Goal: Information Seeking & Learning: Learn about a topic

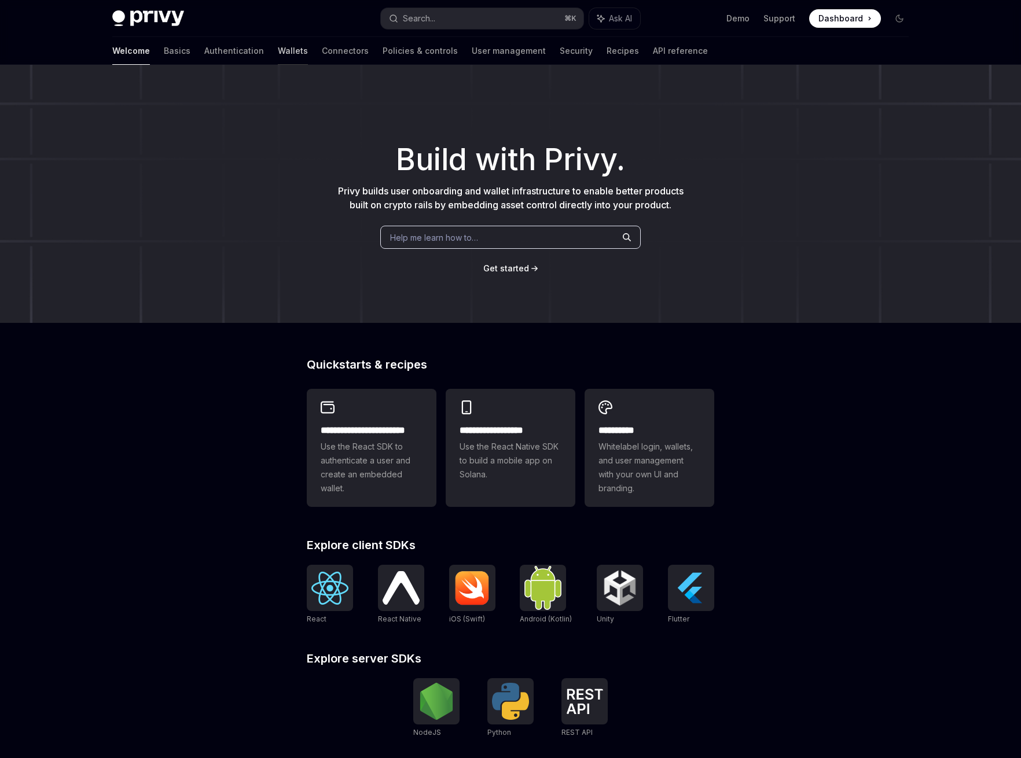
click at [278, 53] on link "Wallets" at bounding box center [293, 51] width 30 height 28
type textarea "*"
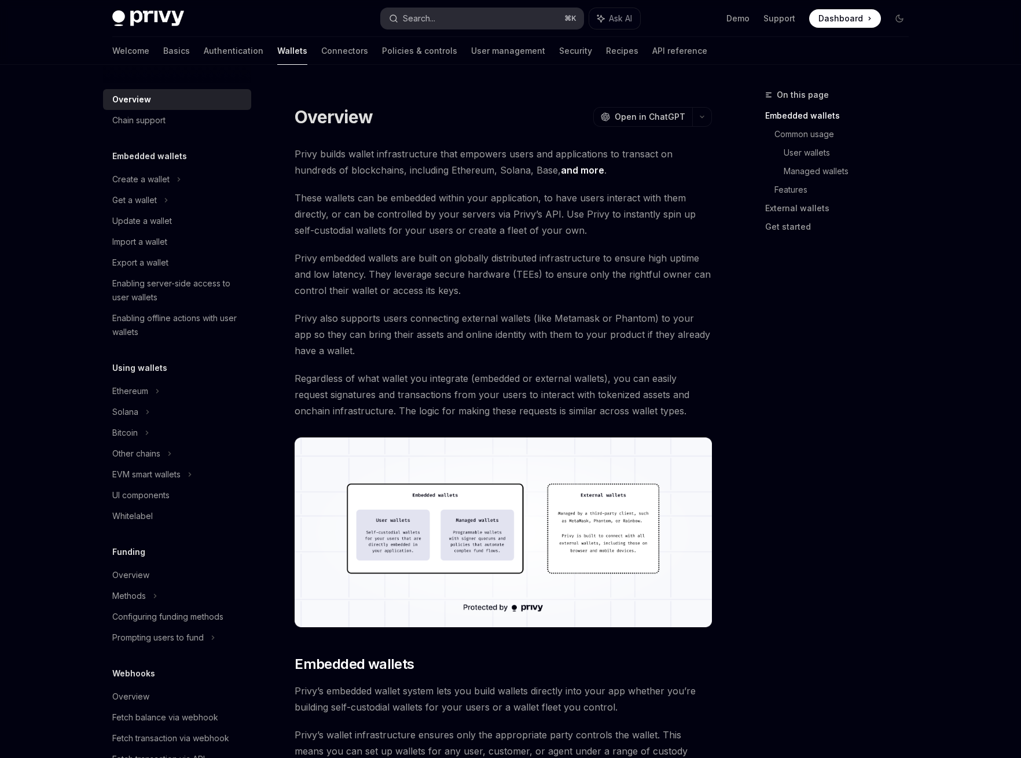
click at [464, 15] on button "Search... ⌘ K" at bounding box center [482, 18] width 203 height 21
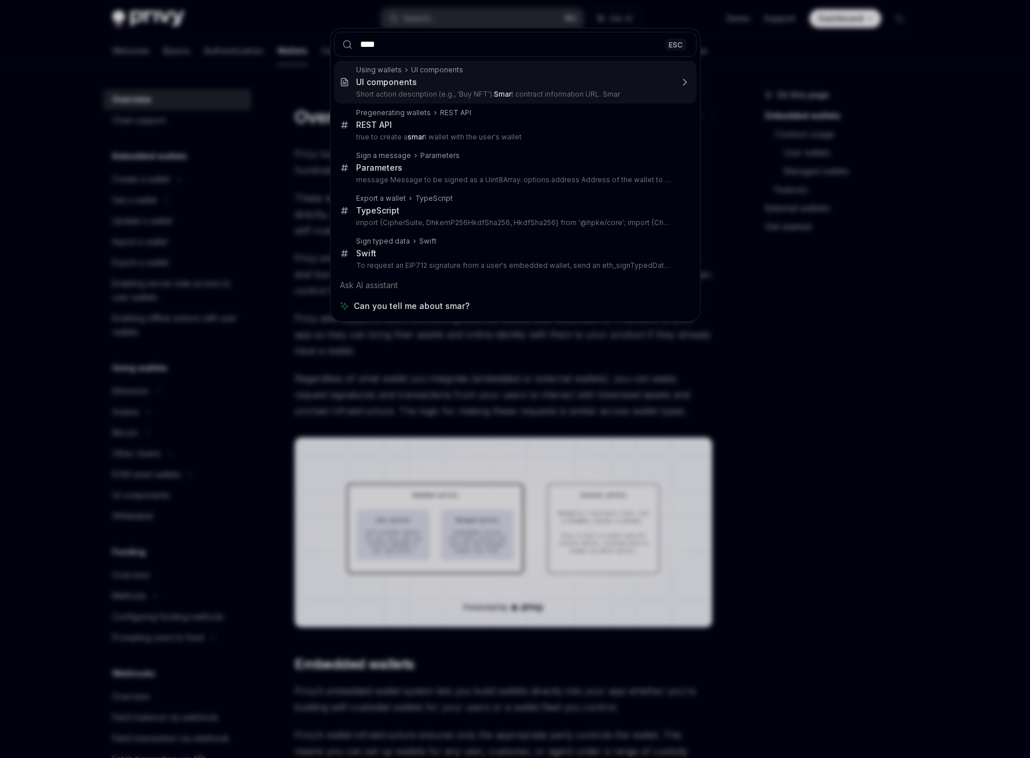
type input "*****"
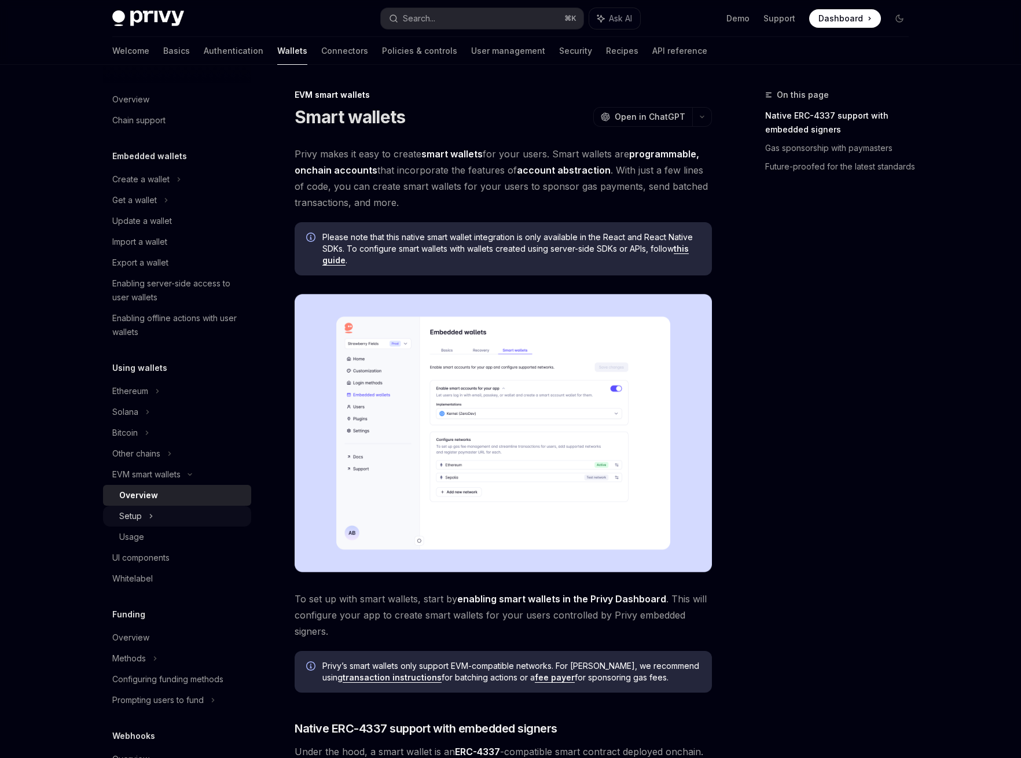
click at [152, 517] on icon at bounding box center [151, 516] width 5 height 14
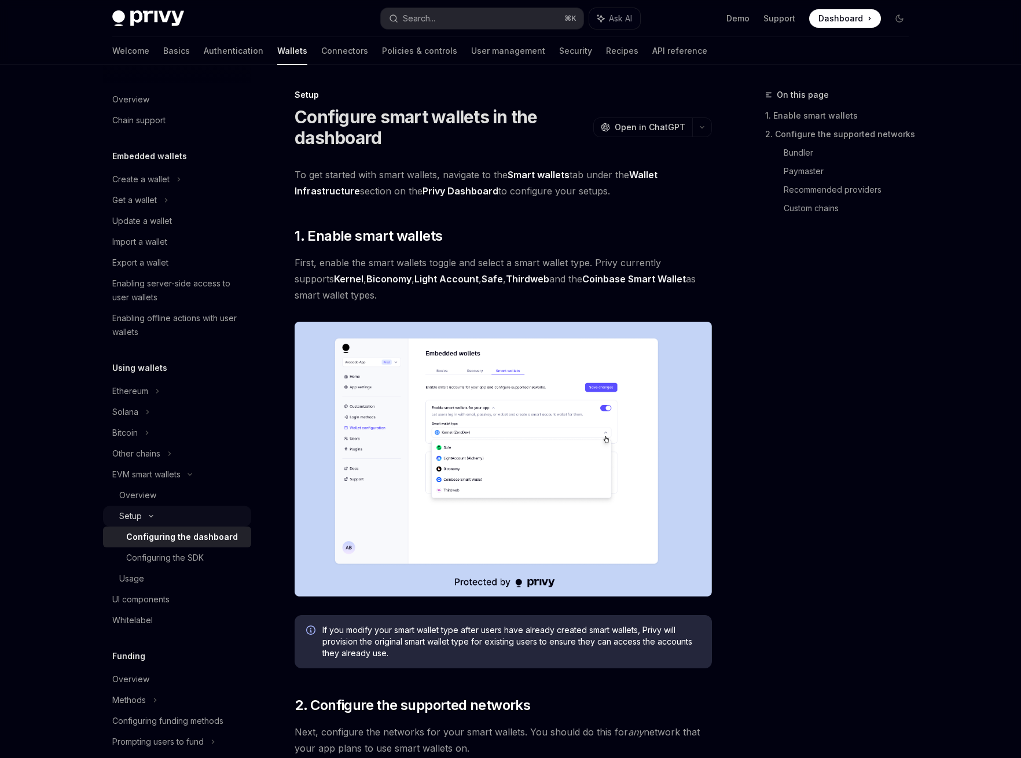
type textarea "*"
click at [334, 281] on link "Kernel" at bounding box center [349, 279] width 30 height 12
click at [456, 22] on button "Search... ⌘ K" at bounding box center [482, 18] width 203 height 21
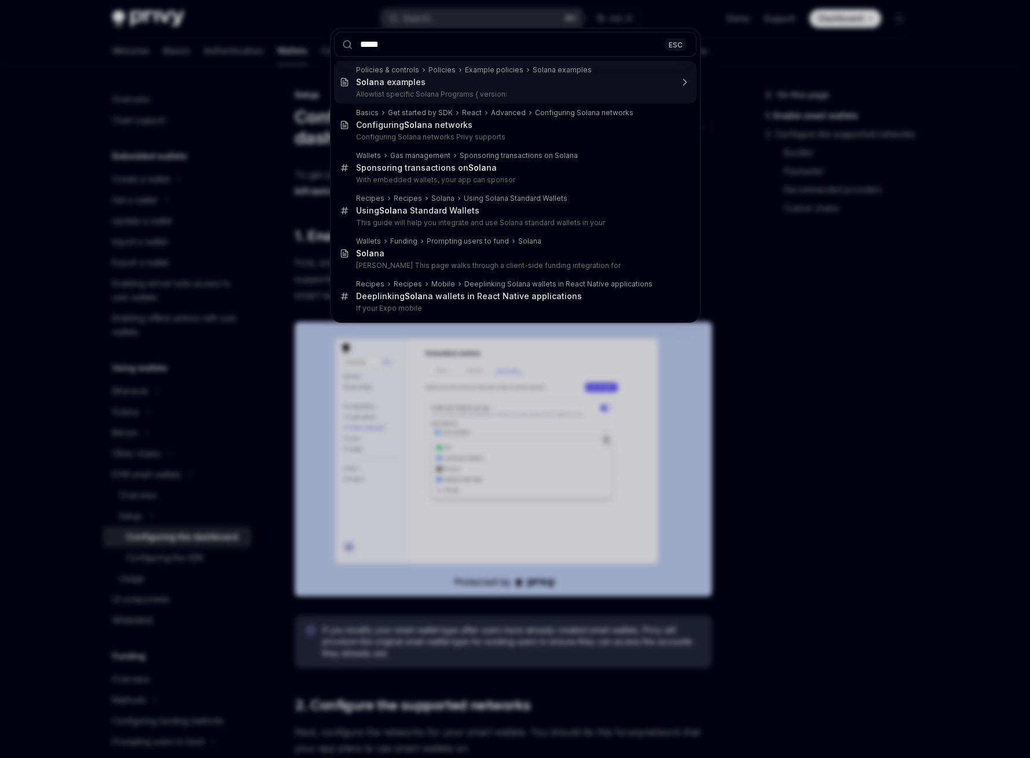
type input "******"
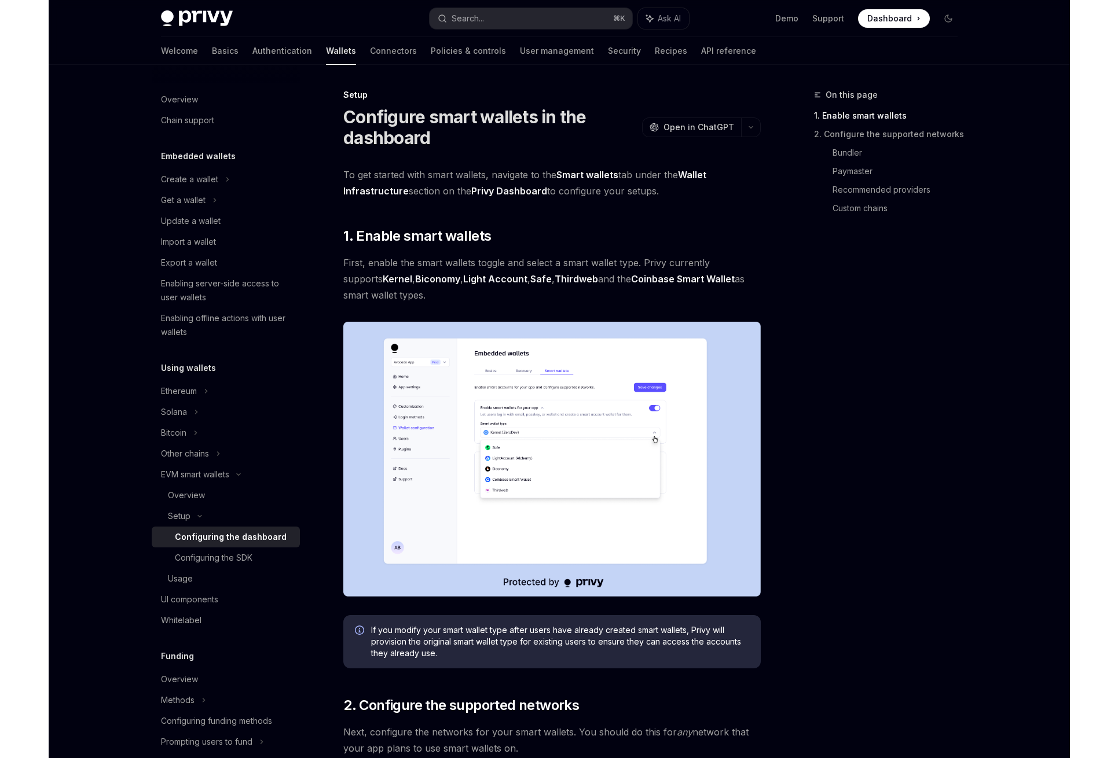
scroll to position [98, 0]
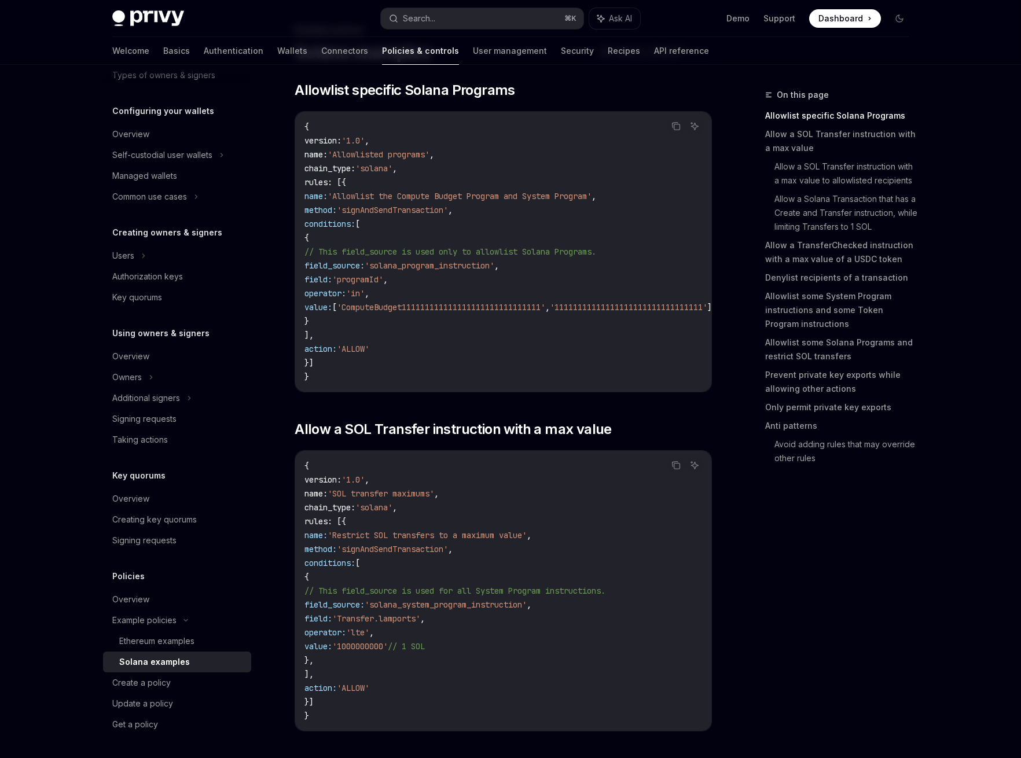
type textarea "*"
